Goal: Information Seeking & Learning: Learn about a topic

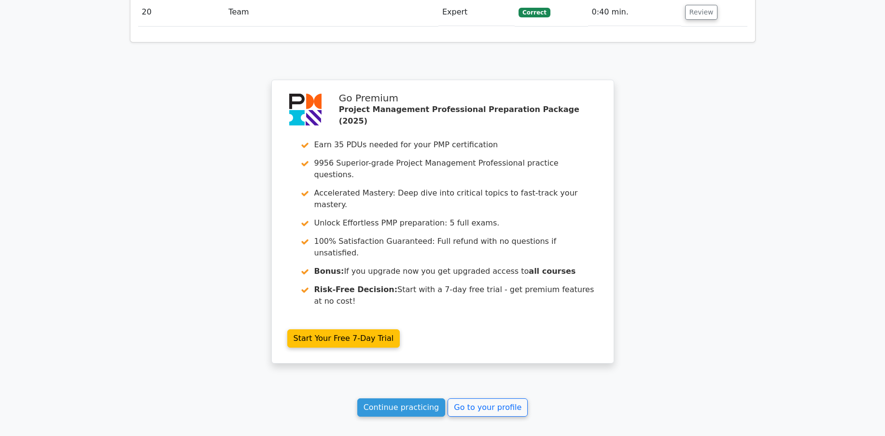
scroll to position [2174, 0]
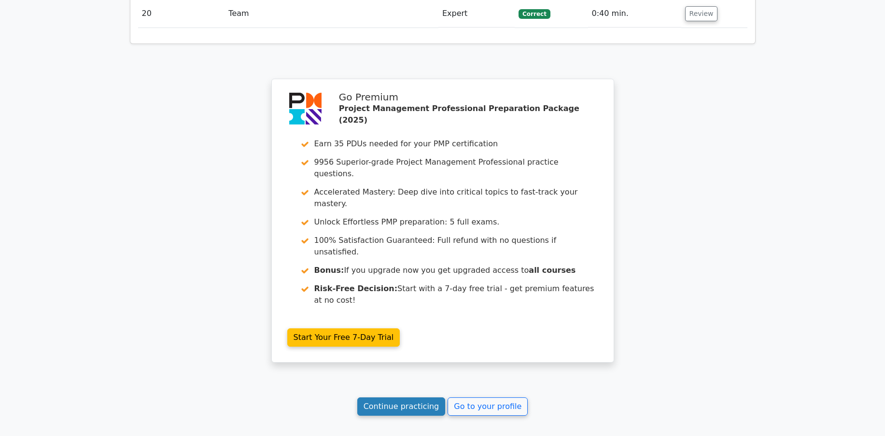
click at [392, 397] on link "Continue practicing" at bounding box center [401, 406] width 88 height 18
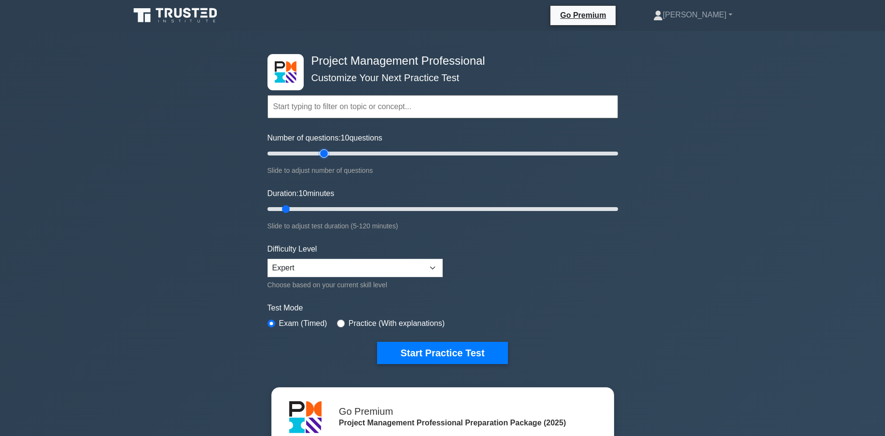
click at [323, 157] on input "Number of questions: 10 questions" at bounding box center [442, 154] width 351 height 12
click at [315, 155] on input "Number of questions: 30 questions" at bounding box center [442, 154] width 351 height 12
type input "25"
click at [308, 155] on input "Number of questions: 30 questions" at bounding box center [442, 154] width 351 height 12
click at [311, 210] on input "Duration: 10 minutes" at bounding box center [442, 209] width 351 height 12
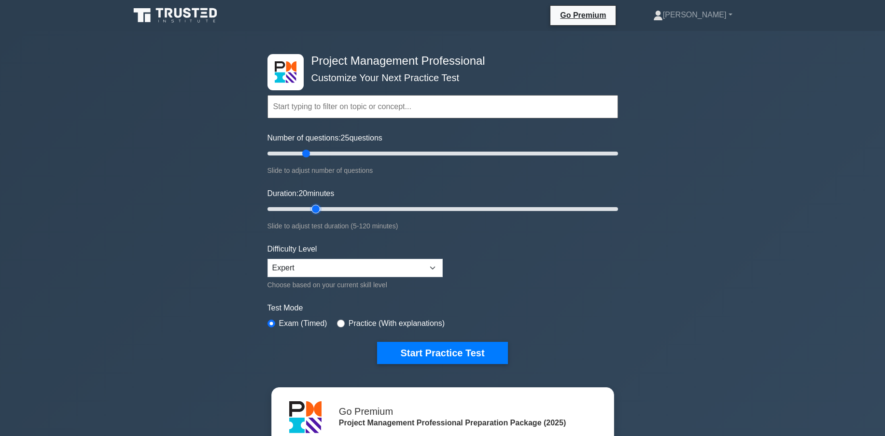
click at [321, 211] on input "Duration: 20 minutes" at bounding box center [442, 209] width 351 height 12
click at [322, 210] on input "Duration: 20 minutes" at bounding box center [442, 209] width 351 height 12
click at [323, 208] on input "Duration: 20 minutes" at bounding box center [442, 209] width 351 height 12
type input "25"
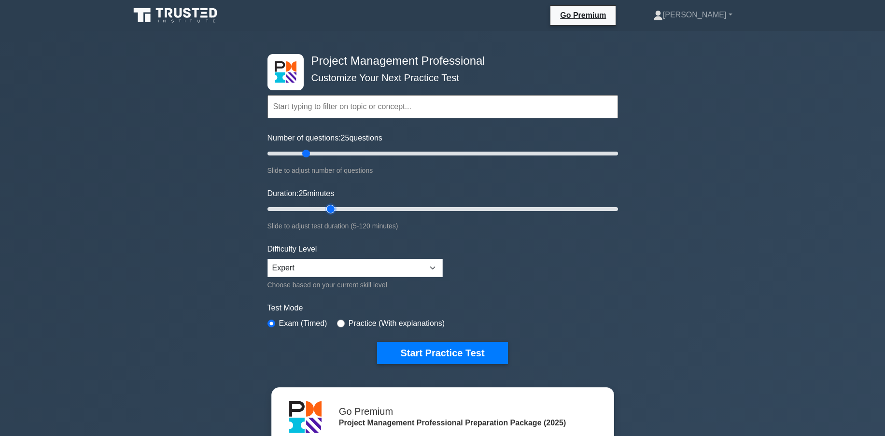
click at [324, 208] on input "Duration: 25 minutes" at bounding box center [442, 209] width 351 height 12
click at [429, 355] on button "Start Practice Test" at bounding box center [442, 353] width 130 height 22
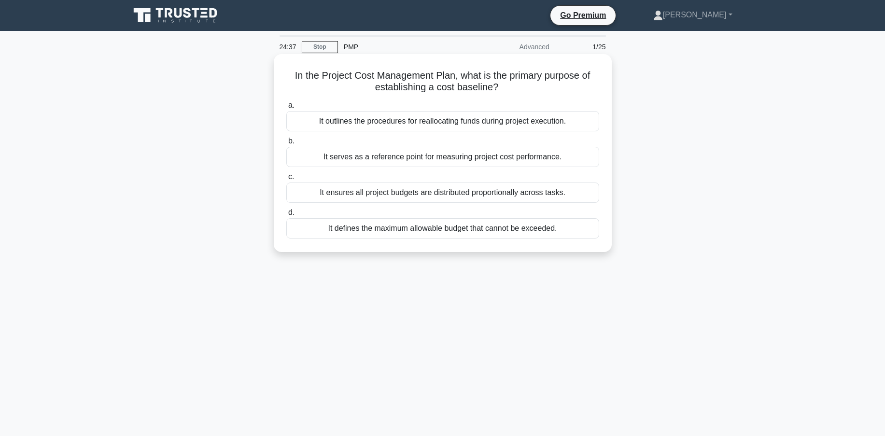
click at [428, 157] on div "It serves as a reference point for measuring project cost performance." at bounding box center [442, 157] width 313 height 20
click at [286, 144] on input "b. It serves as a reference point for measuring project cost performance." at bounding box center [286, 141] width 0 height 6
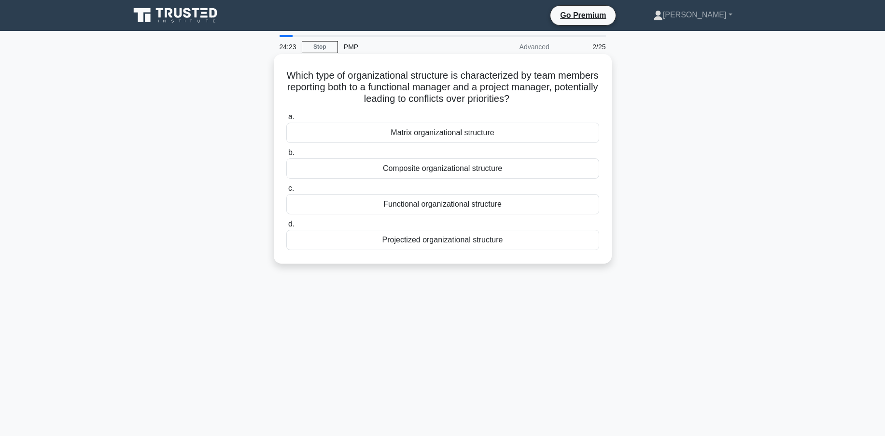
click at [471, 129] on div "Matrix organizational structure" at bounding box center [442, 133] width 313 height 20
click at [286, 120] on input "a. Matrix organizational structure" at bounding box center [286, 117] width 0 height 6
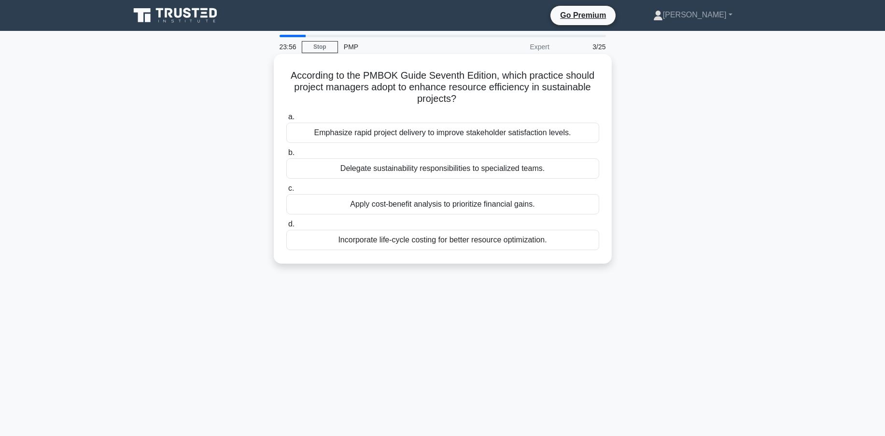
click at [428, 243] on div "Incorporate life-cycle costing for better resource optimization." at bounding box center [442, 240] width 313 height 20
click at [286, 227] on input "d. Incorporate life-cycle costing for better resource optimization." at bounding box center [286, 224] width 0 height 6
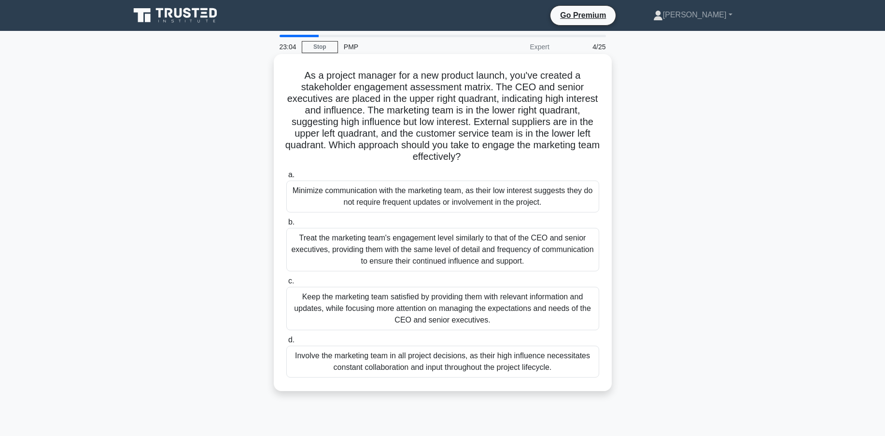
click at [417, 199] on div "Minimize communication with the marketing team, as their low interest suggests …" at bounding box center [442, 197] width 313 height 32
click at [286, 178] on input "a. Minimize communication with the marketing team, as their low interest sugges…" at bounding box center [286, 175] width 0 height 6
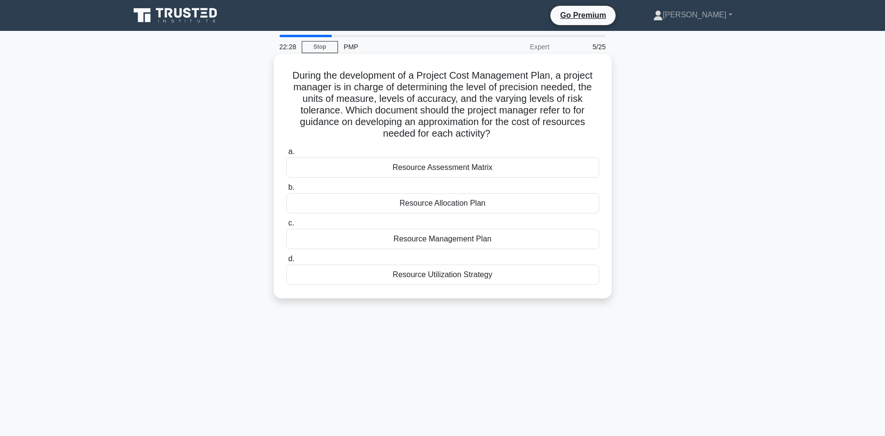
click at [466, 241] on div "Resource Management Plan" at bounding box center [442, 239] width 313 height 20
click at [286, 226] on input "c. Resource Management Plan" at bounding box center [286, 223] width 0 height 6
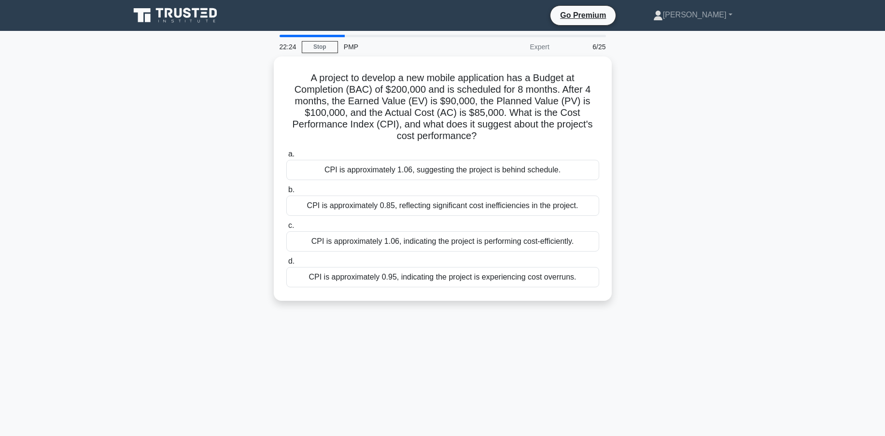
click at [235, 216] on div "A project to develop a new mobile application has a Budget at Completion (BAC) …" at bounding box center [442, 184] width 637 height 256
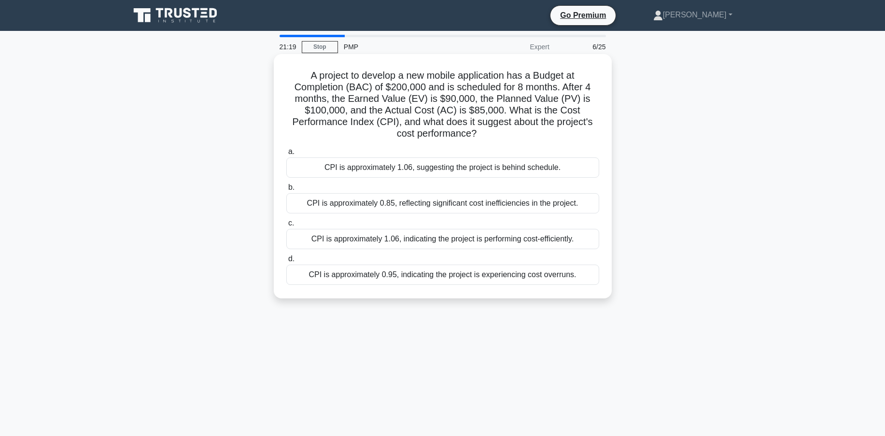
drag, startPoint x: 249, startPoint y: 325, endPoint x: 320, endPoint y: 292, distance: 78.4
click at [320, 292] on div "21:19 Stop PMP Expert 6/25 A project to develop a new mobile application has a …" at bounding box center [442, 276] width 637 height 483
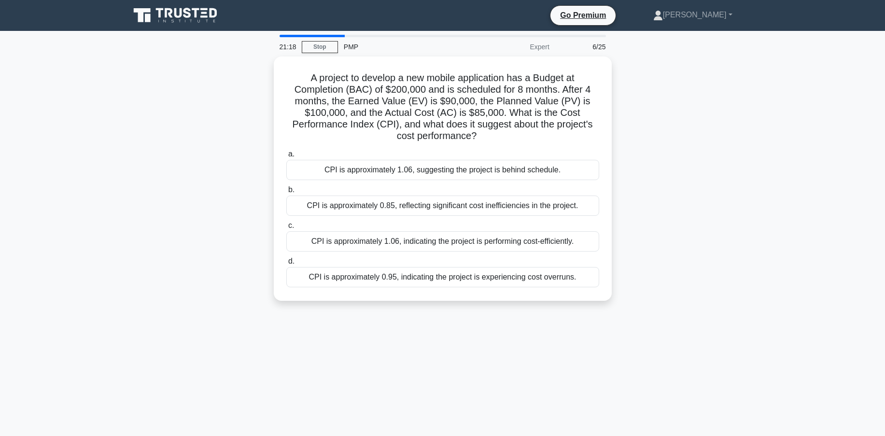
drag, startPoint x: 320, startPoint y: 292, endPoint x: 306, endPoint y: 357, distance: 66.2
click at [306, 357] on div "21:18 Stop PMP Expert 6/25 A project to develop a new mobile application has a …" at bounding box center [442, 276] width 637 height 483
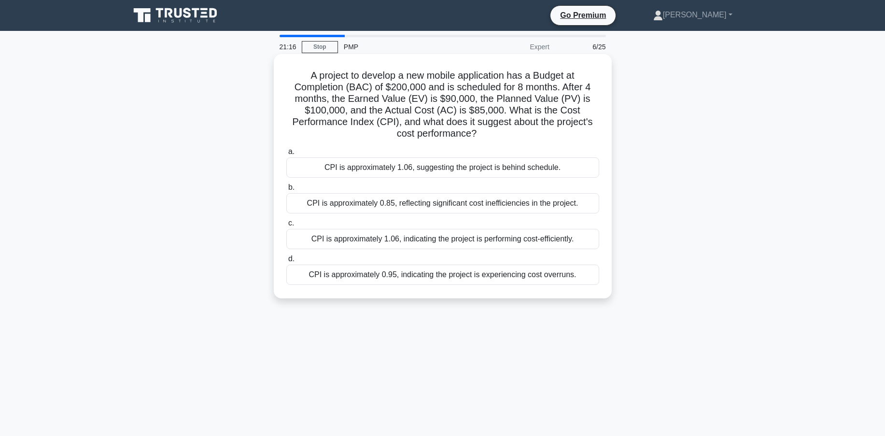
click at [419, 243] on div "CPI is approximately 1.06, indicating the project is performing cost-efficientl…" at bounding box center [442, 239] width 313 height 20
click at [286, 226] on input "c. CPI is approximately 1.06, indicating the project is performing cost-efficie…" at bounding box center [286, 223] width 0 height 6
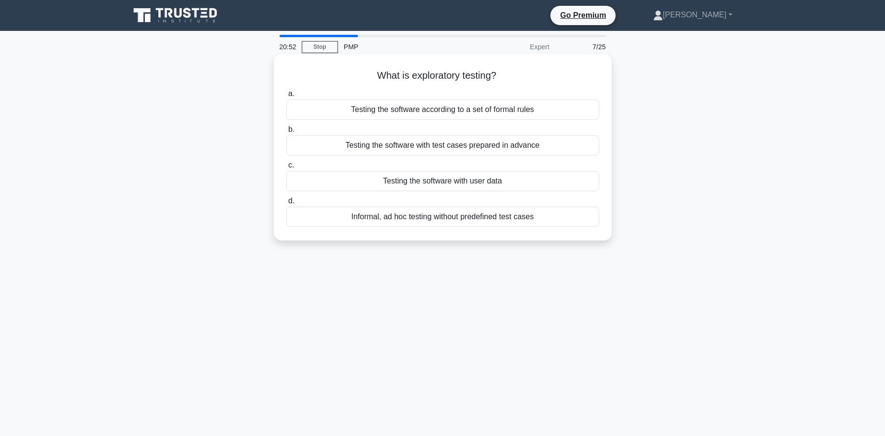
click at [423, 222] on div "Informal, ad hoc testing without predefined test cases" at bounding box center [442, 217] width 313 height 20
click at [286, 204] on input "d. Informal, ad hoc testing without predefined test cases" at bounding box center [286, 201] width 0 height 6
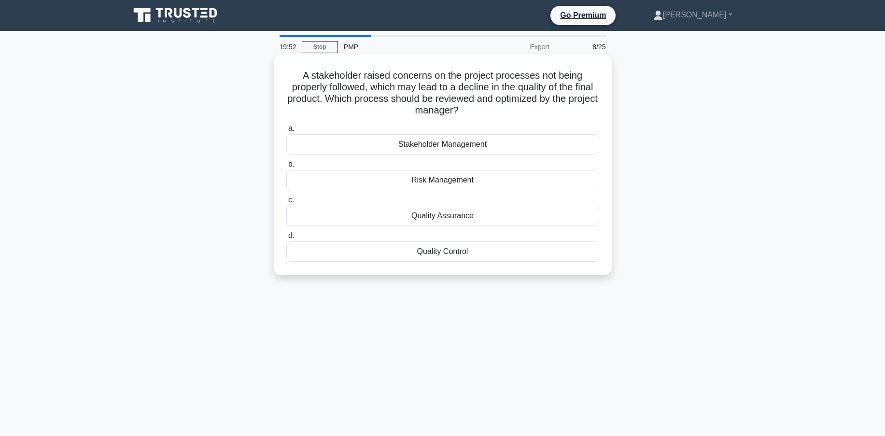
click at [377, 217] on div "Quality Assurance" at bounding box center [442, 216] width 313 height 20
click at [286, 203] on input "c. Quality Assurance" at bounding box center [286, 200] width 0 height 6
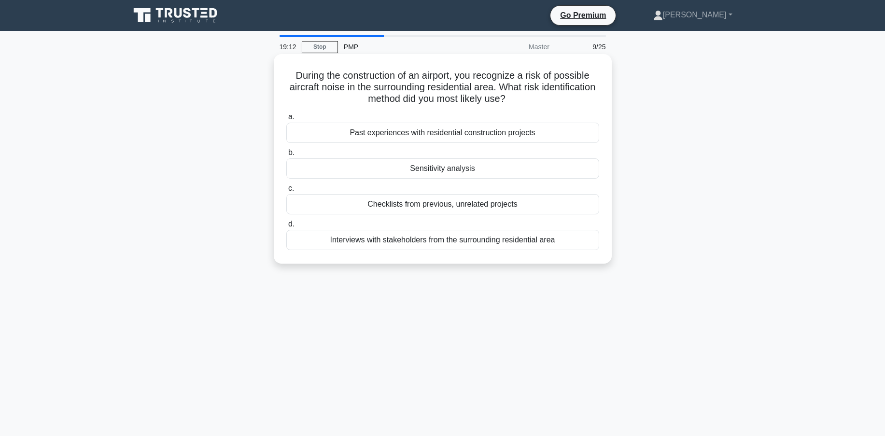
click at [436, 164] on div "Sensitivity analysis" at bounding box center [442, 168] width 313 height 20
click at [286, 156] on input "b. Sensitivity analysis" at bounding box center [286, 153] width 0 height 6
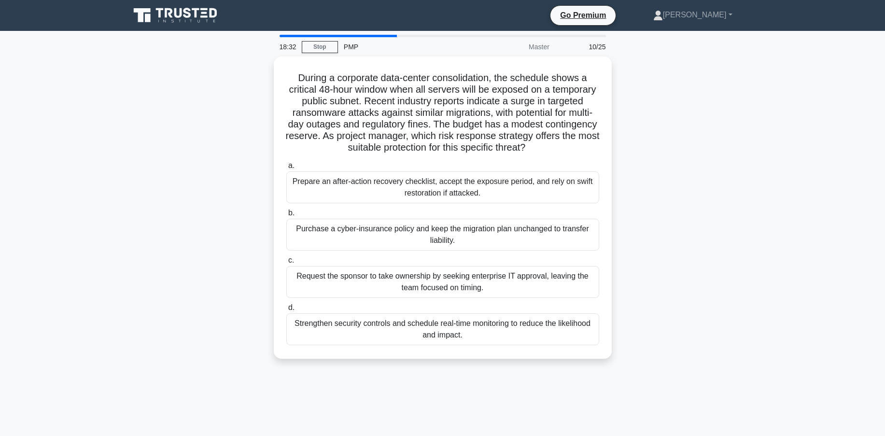
click at [240, 264] on div "During a corporate data-center consolidation, the schedule shows a critical 48-…" at bounding box center [442, 213] width 637 height 314
click at [404, 327] on div "Strengthen security controls and schedule real-time monitoring to reduce the li…" at bounding box center [442, 327] width 313 height 32
click at [286, 309] on input "d. Strengthen security controls and schedule real-time monitoring to reduce the…" at bounding box center [286, 305] width 0 height 6
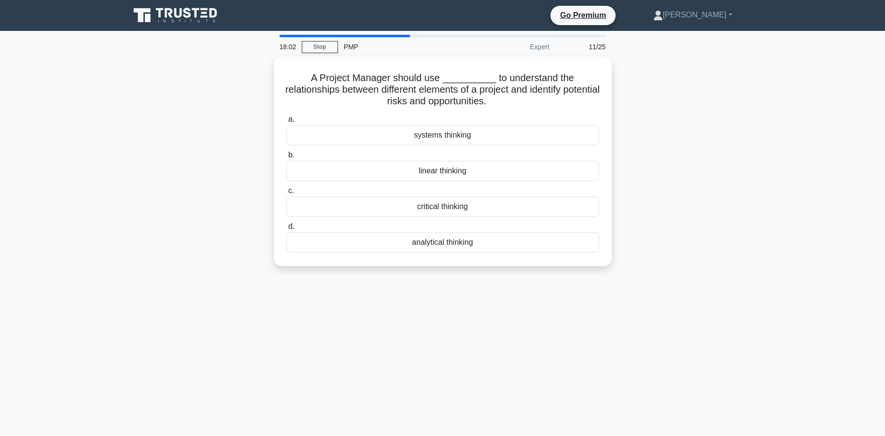
click at [220, 218] on div "A Project Manager should use __________ to understand the relationships between…" at bounding box center [442, 166] width 637 height 221
click at [439, 242] on div "analytical thinking" at bounding box center [442, 240] width 313 height 20
click at [286, 227] on input "d. analytical thinking" at bounding box center [286, 224] width 0 height 6
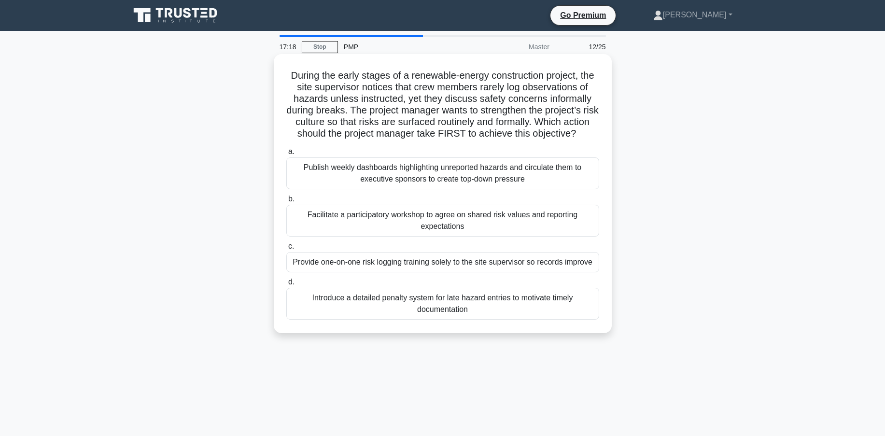
click at [354, 237] on div "Facilitate a participatory workshop to agree on shared risk values and reportin…" at bounding box center [442, 221] width 313 height 32
click at [286, 202] on input "b. Facilitate a participatory workshop to agree on shared risk values and repor…" at bounding box center [286, 199] width 0 height 6
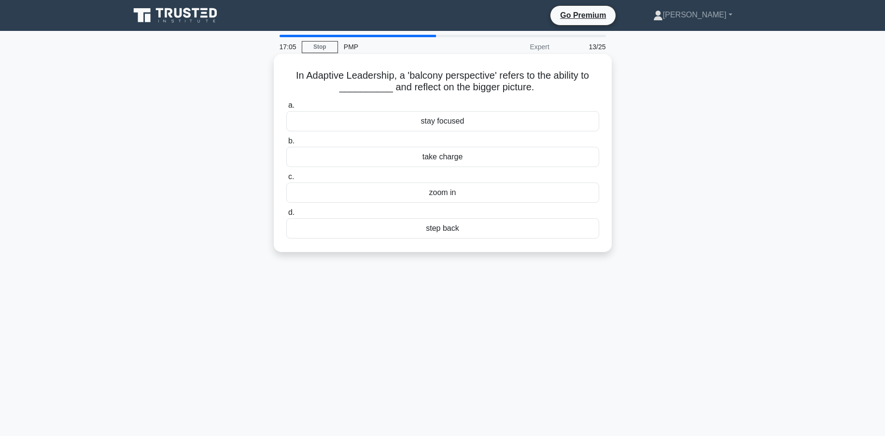
click at [475, 229] on div "step back" at bounding box center [442, 228] width 313 height 20
click at [286, 216] on input "d. step back" at bounding box center [286, 213] width 0 height 6
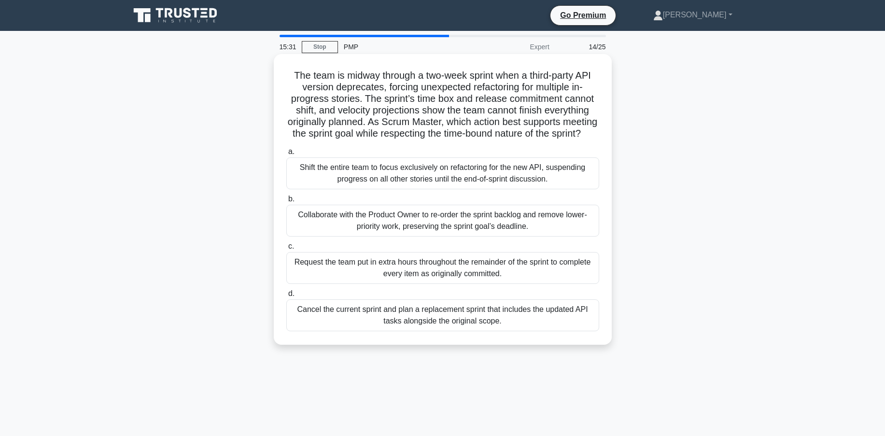
click at [341, 231] on div "Collaborate with the Product Owner to re-order the sprint backlog and remove lo…" at bounding box center [442, 221] width 313 height 32
click at [286, 202] on input "b. Collaborate with the Product Owner to re-order the sprint backlog and remove…" at bounding box center [286, 199] width 0 height 6
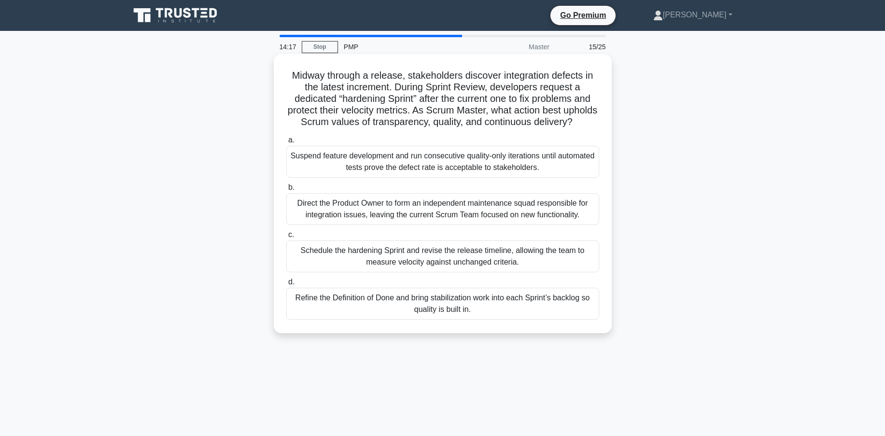
click at [356, 312] on div "Refine the Definition of Done and bring stabilization work into each Sprint’s b…" at bounding box center [442, 304] width 313 height 32
click at [286, 285] on input "d. Refine the Definition of Done and bring stabilization work into each Sprint’…" at bounding box center [286, 282] width 0 height 6
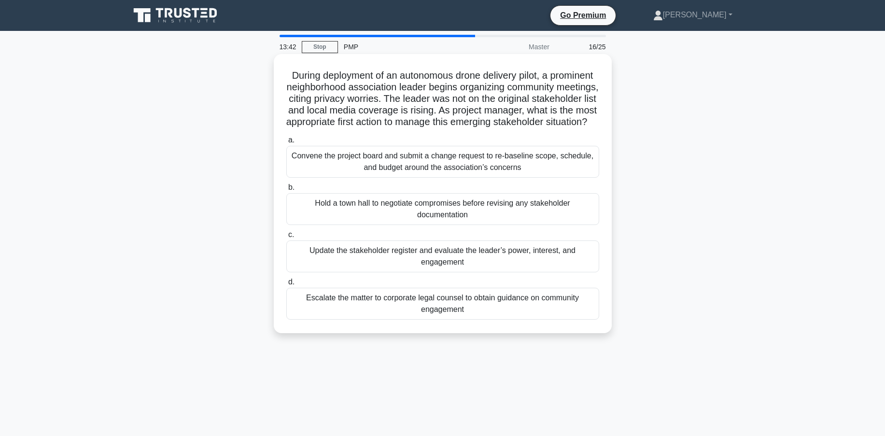
click at [358, 272] on div "Update the stakeholder register and evaluate the leader’s power, interest, and …" at bounding box center [442, 256] width 313 height 32
click at [286, 238] on input "c. Update the stakeholder register and evaluate the leader’s power, interest, a…" at bounding box center [286, 235] width 0 height 6
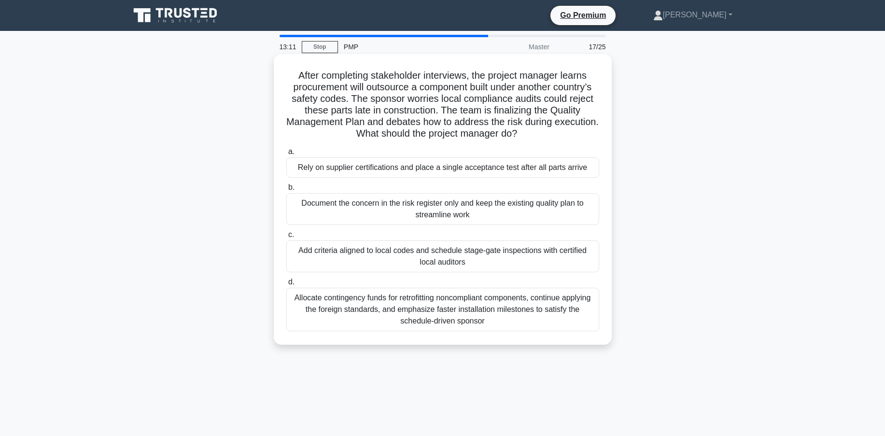
click at [347, 258] on div "Add criteria aligned to local codes and schedule stage-gate inspections with ce…" at bounding box center [442, 256] width 313 height 32
click at [286, 238] on input "c. Add criteria aligned to local codes and schedule stage-gate inspections with…" at bounding box center [286, 235] width 0 height 6
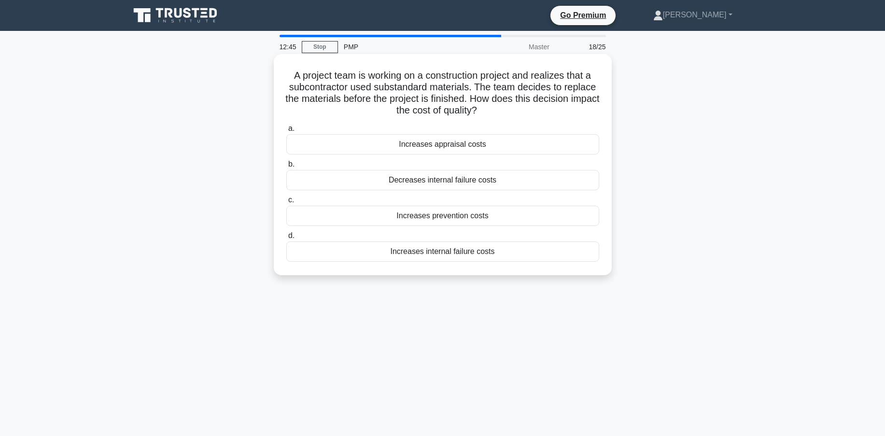
click at [387, 145] on div "Increases appraisal costs" at bounding box center [442, 144] width 313 height 20
click at [286, 132] on input "a. Increases appraisal costs" at bounding box center [286, 129] width 0 height 6
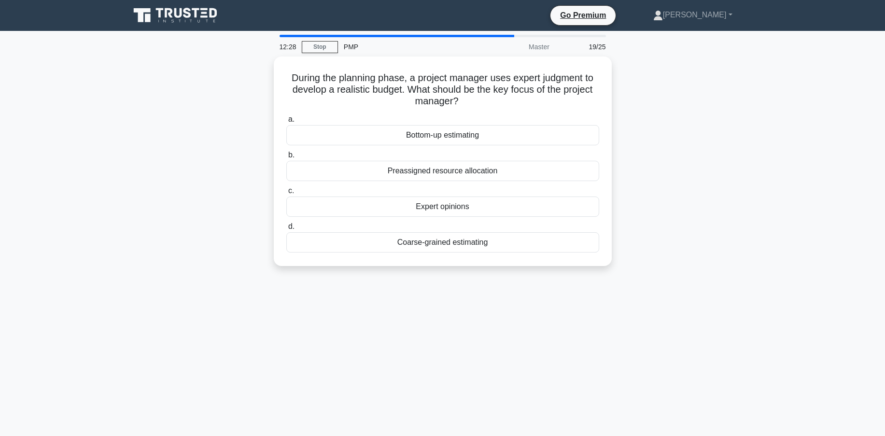
click at [206, 277] on div "During the planning phase, a project manager uses expert judgment to develop a …" at bounding box center [442, 166] width 637 height 221
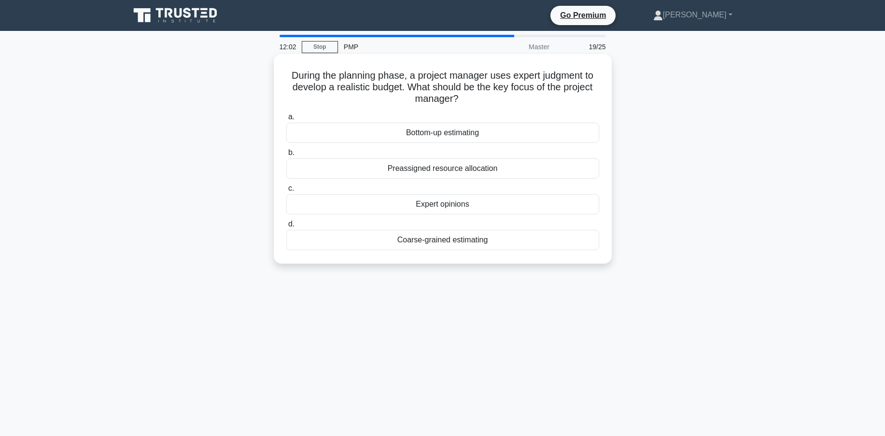
click at [407, 243] on div "Coarse-grained estimating" at bounding box center [442, 240] width 313 height 20
click at [286, 227] on input "d. Coarse-grained estimating" at bounding box center [286, 224] width 0 height 6
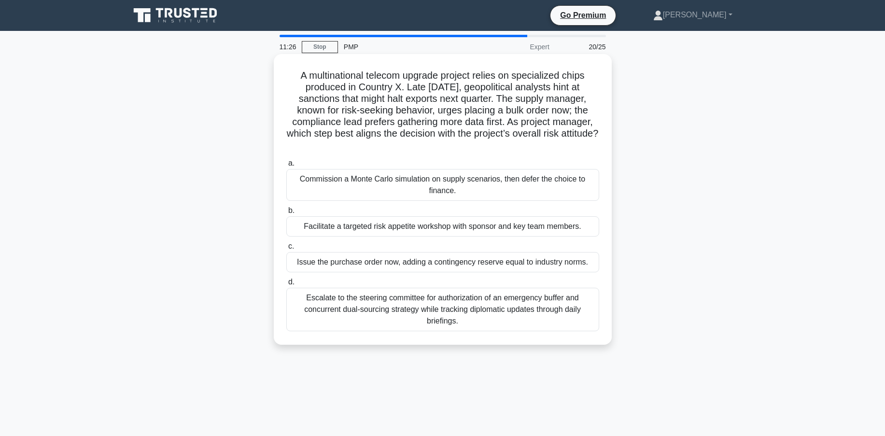
click at [338, 223] on div "Facilitate a targeted risk appetite workshop with sponsor and key team members." at bounding box center [442, 226] width 313 height 20
click at [286, 214] on input "b. Facilitate a targeted risk appetite workshop with sponsor and key team membe…" at bounding box center [286, 211] width 0 height 6
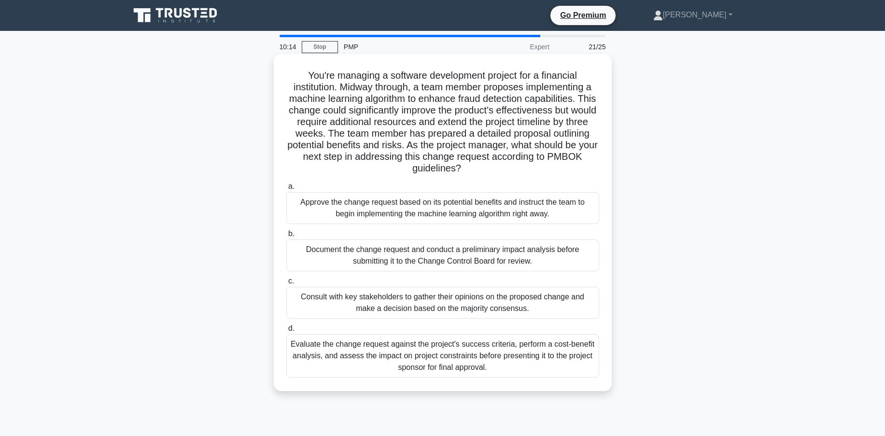
click at [334, 251] on div "Document the change request and conduct a preliminary impact analysis before su…" at bounding box center [442, 255] width 313 height 32
click at [286, 237] on input "b. Document the change request and conduct a preliminary impact analysis before…" at bounding box center [286, 234] width 0 height 6
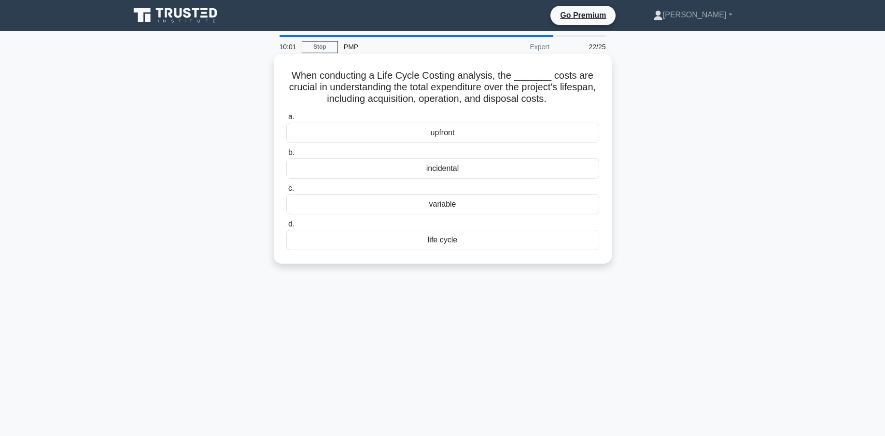
click at [470, 244] on div "life cycle" at bounding box center [442, 240] width 313 height 20
click at [286, 227] on input "d. life cycle" at bounding box center [286, 224] width 0 height 6
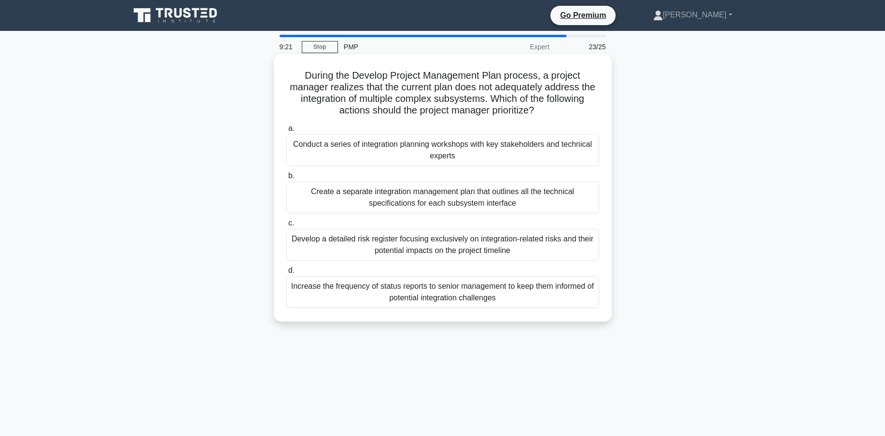
click at [348, 155] on div "Conduct a series of integration planning workshops with key stakeholders and te…" at bounding box center [442, 150] width 313 height 32
click at [286, 132] on input "a. Conduct a series of integration planning workshops with key stakeholders and…" at bounding box center [286, 129] width 0 height 6
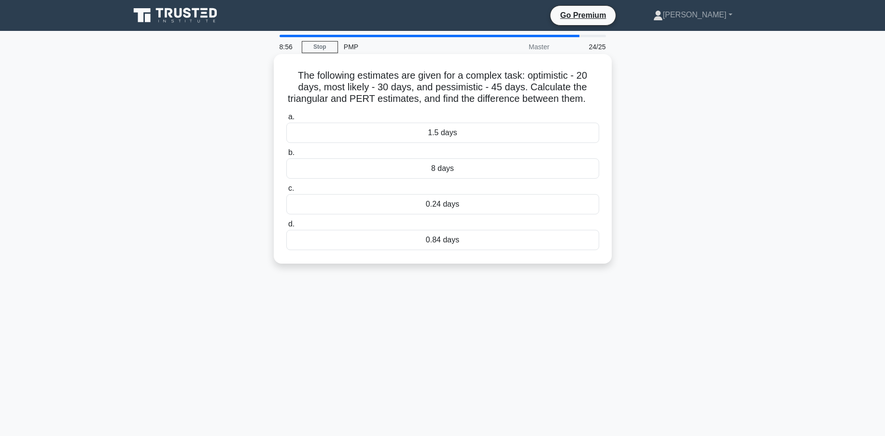
click at [392, 143] on div "1.5 days" at bounding box center [442, 133] width 313 height 20
click at [286, 120] on input "a. 1.5 days" at bounding box center [286, 117] width 0 height 6
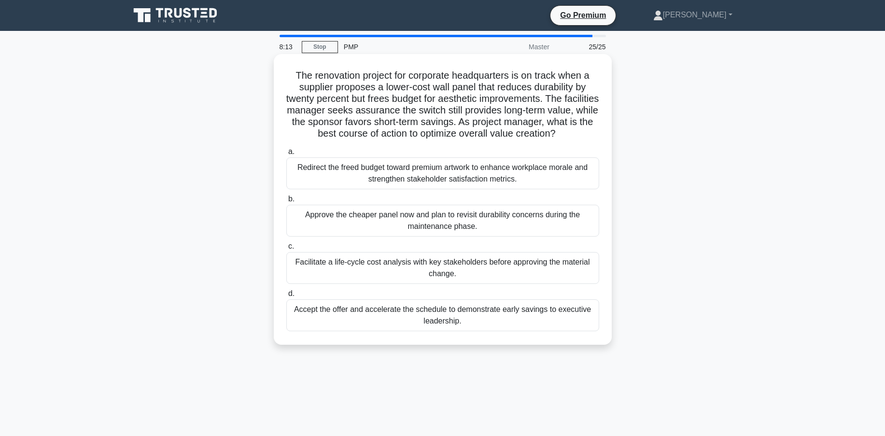
click at [345, 268] on div "Facilitate a life-cycle cost analysis with key stakeholders before approving th…" at bounding box center [442, 268] width 313 height 32
click at [286, 250] on input "c. Facilitate a life-cycle cost analysis with key stakeholders before approving…" at bounding box center [286, 246] width 0 height 6
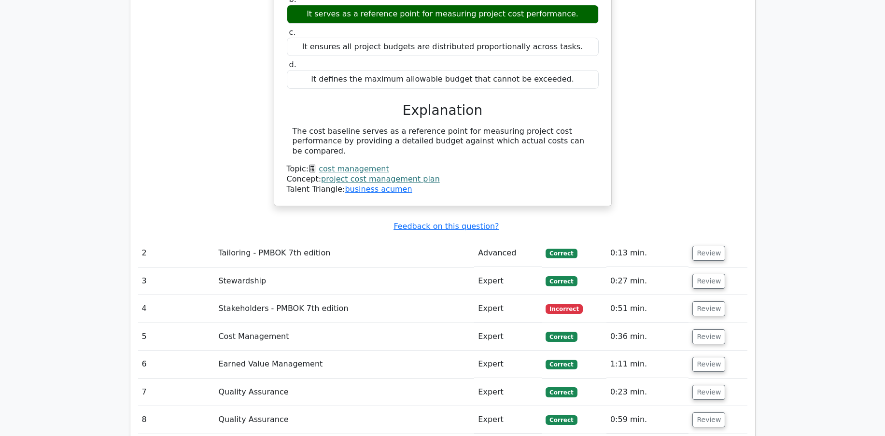
scroll to position [1352, 0]
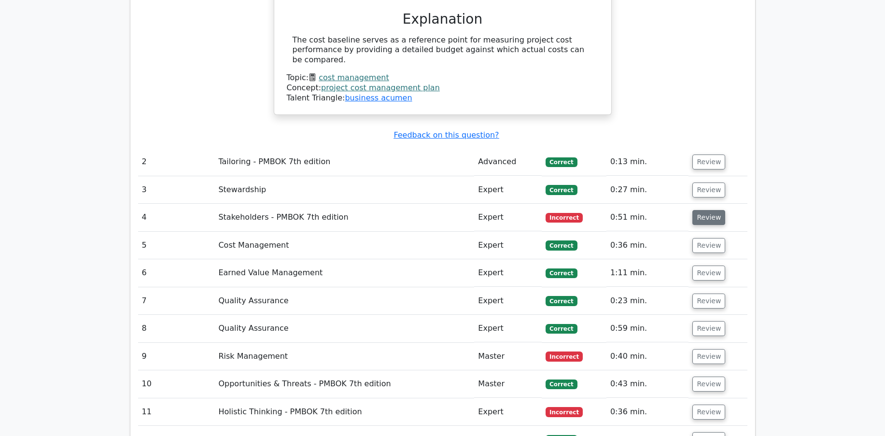
click at [709, 210] on button "Review" at bounding box center [708, 217] width 33 height 15
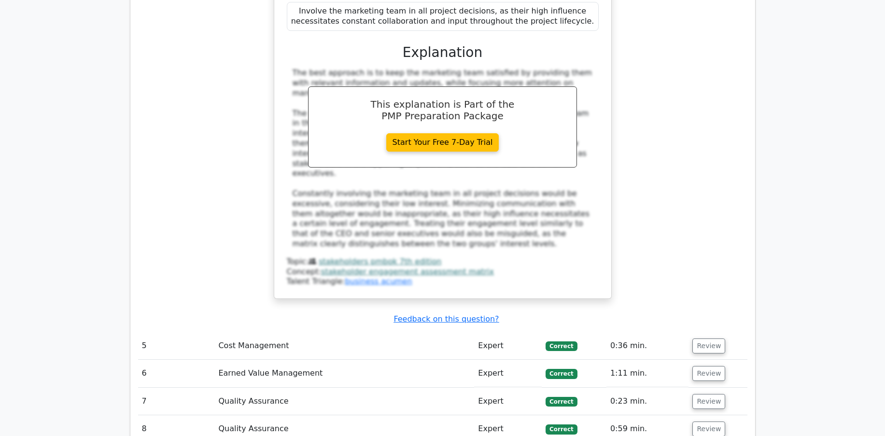
scroll to position [1980, 0]
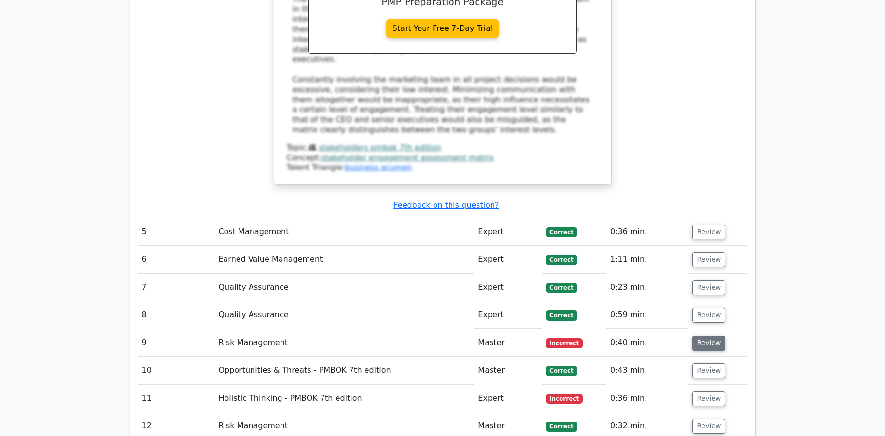
click at [711, 336] on button "Review" at bounding box center [708, 343] width 33 height 15
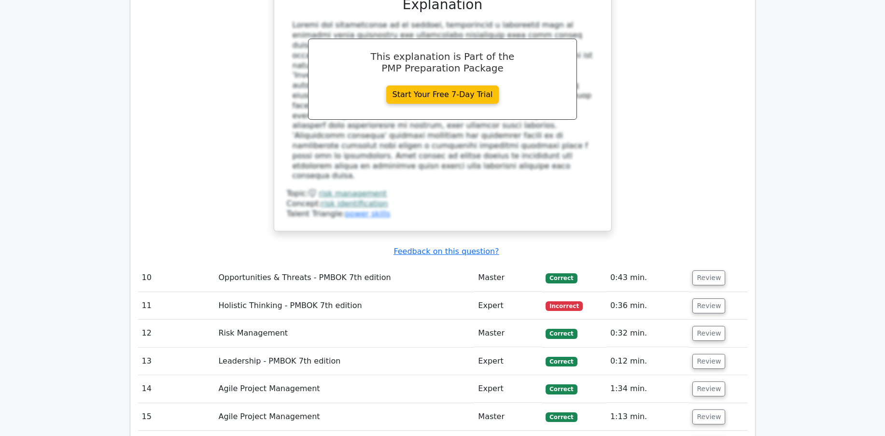
scroll to position [2559, 0]
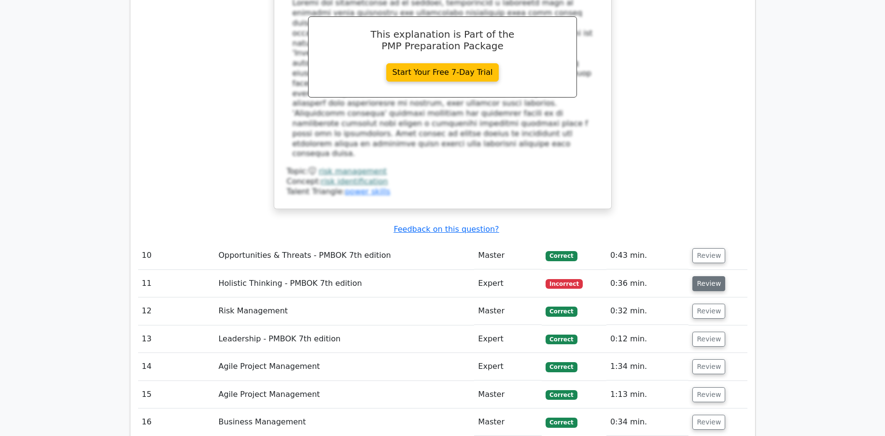
click at [715, 276] on button "Review" at bounding box center [708, 283] width 33 height 15
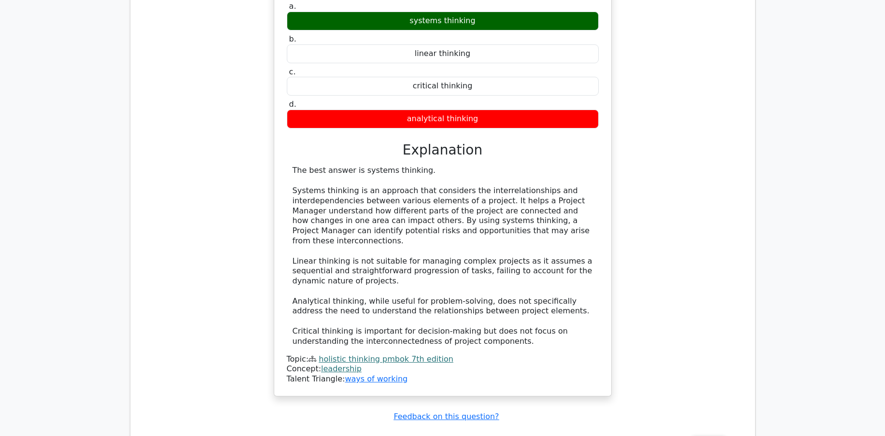
scroll to position [3138, 0]
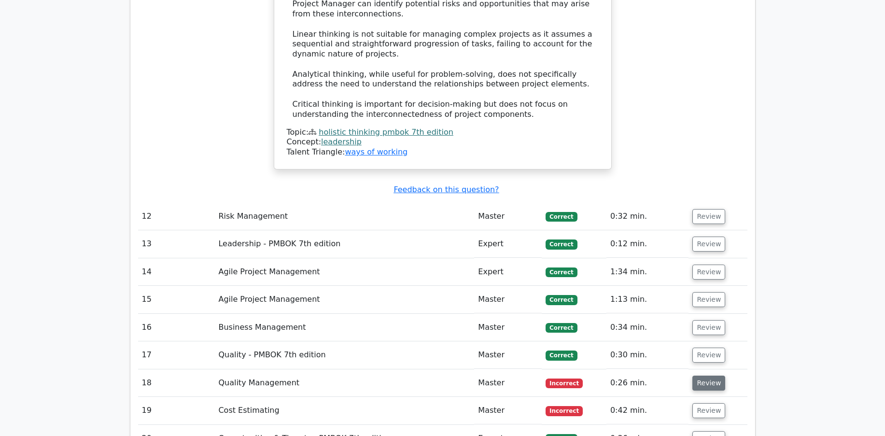
click at [717, 376] on button "Review" at bounding box center [708, 383] width 33 height 15
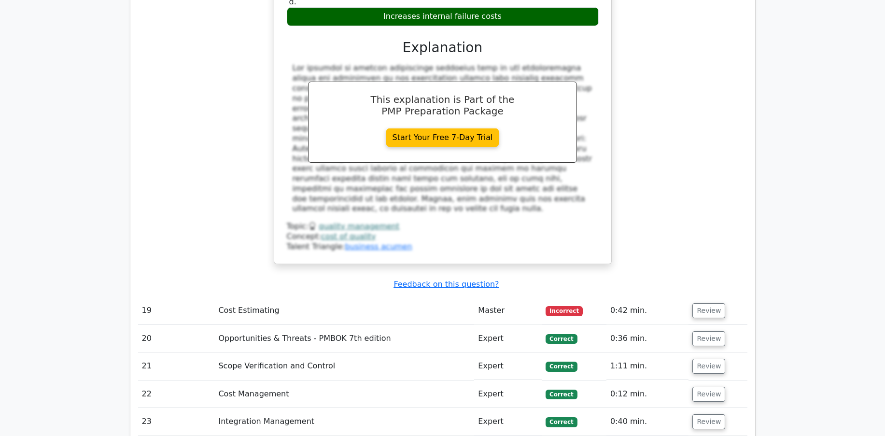
scroll to position [3718, 0]
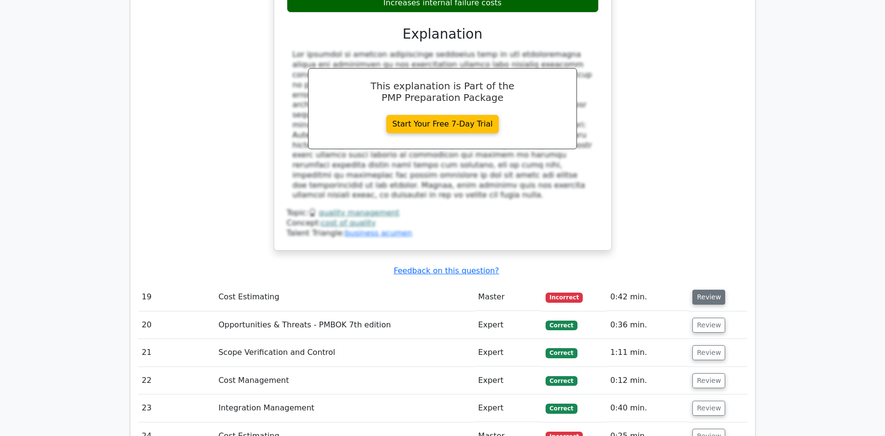
click at [712, 290] on button "Review" at bounding box center [708, 297] width 33 height 15
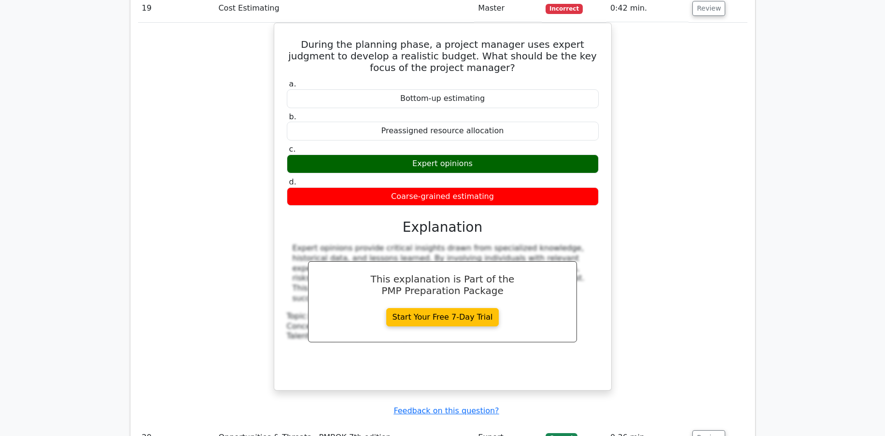
scroll to position [4104, 0]
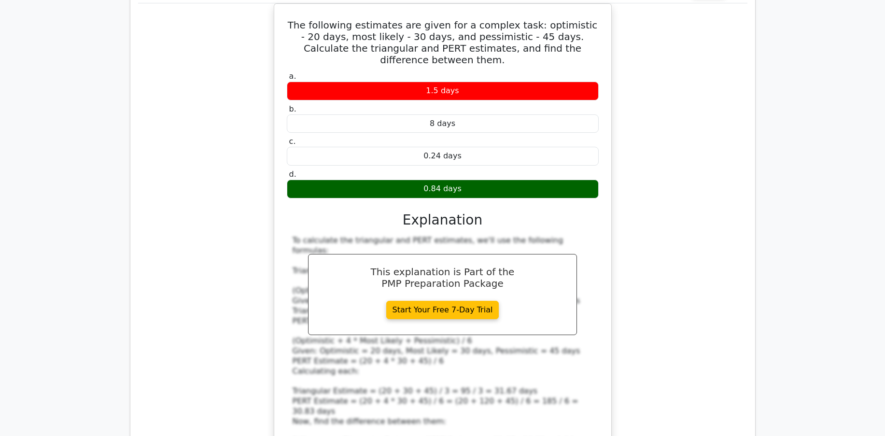
scroll to position [4587, 0]
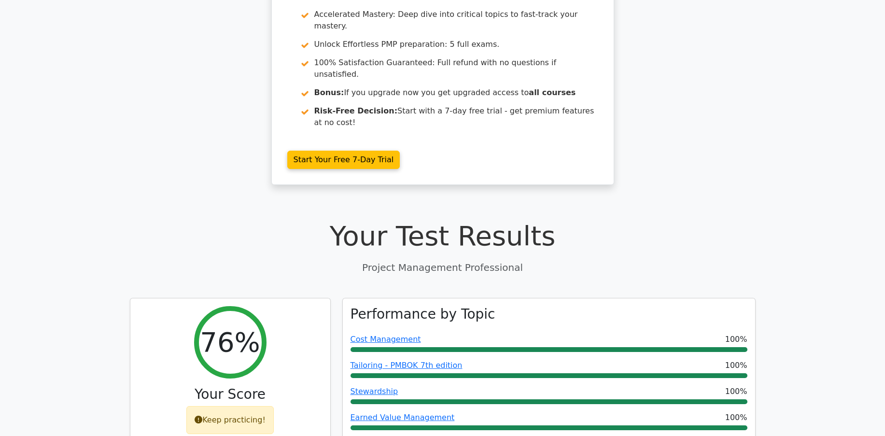
scroll to position [137, 0]
